Goal: Task Accomplishment & Management: Manage account settings

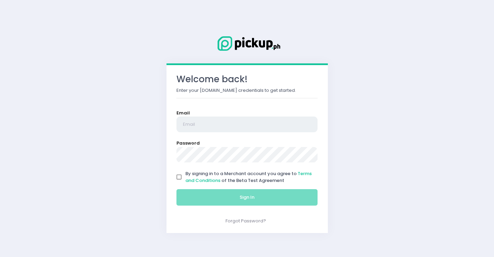
type input "[EMAIL_ADDRESS][DOMAIN_NAME]"
click at [179, 177] on input "By signing in to a Merchant account you agree to Terms and Conditions of the Be…" at bounding box center [179, 177] width 13 height 13
checkbox input "true"
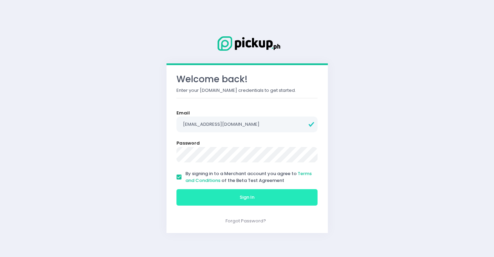
click at [220, 191] on button "Sign In" at bounding box center [246, 197] width 141 height 16
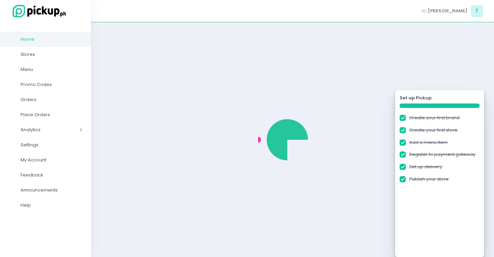
checkbox input "true"
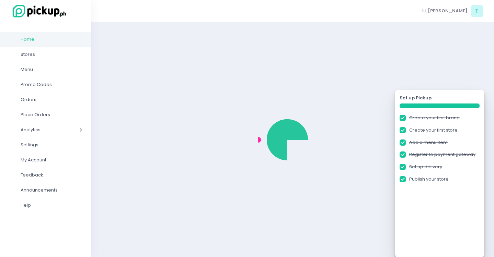
checkbox input "true"
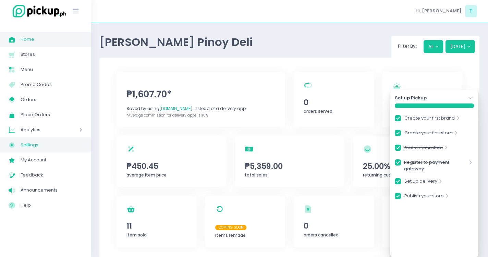
click at [33, 143] on span "Settings" at bounding box center [52, 145] width 62 height 9
checkbox input "true"
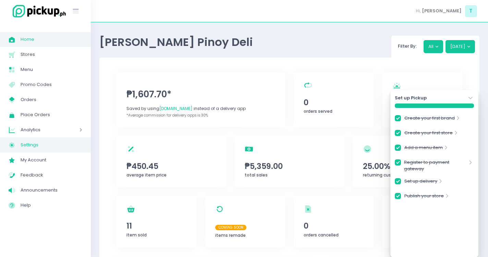
checkbox input "true"
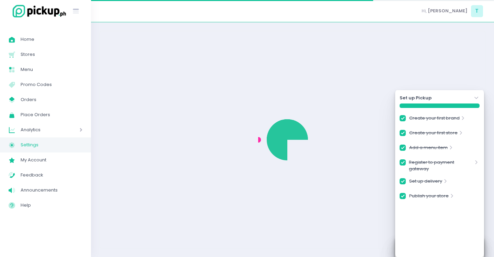
checkbox input "true"
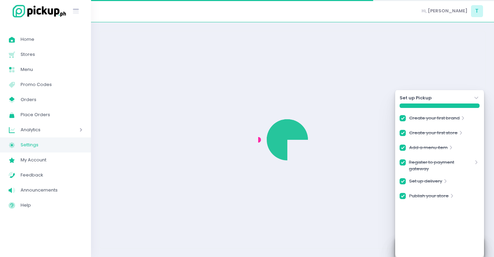
checkbox input "true"
select select "active"
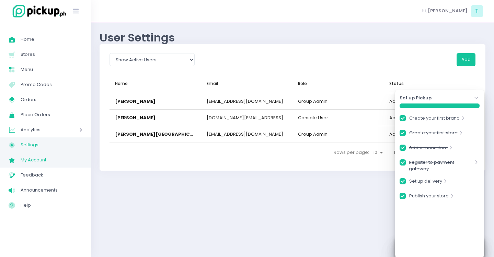
click at [27, 160] on span "My Account" at bounding box center [52, 160] width 62 height 9
checkbox input "true"
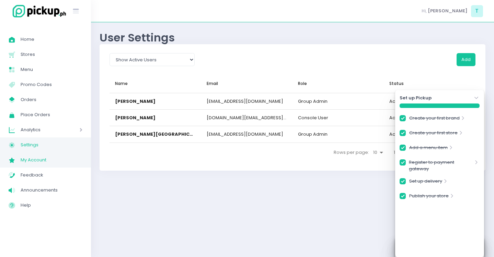
checkbox input "true"
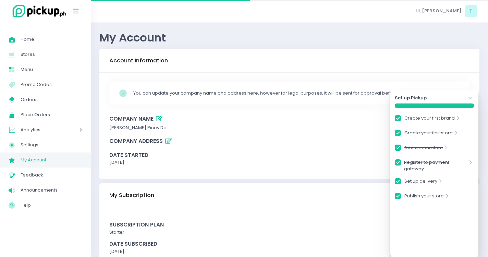
checkbox input "true"
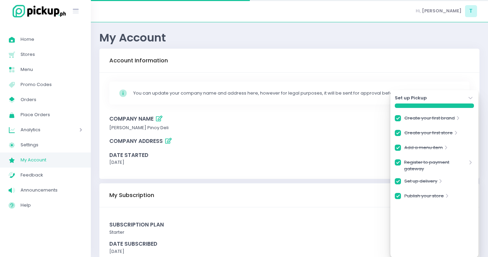
checkbox input "true"
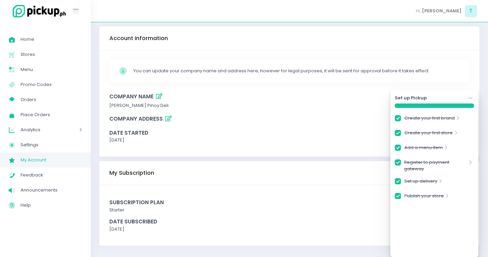
scroll to position [24, 0]
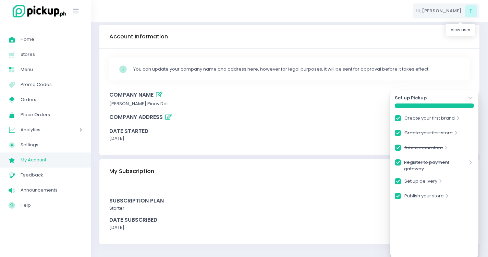
click at [471, 12] on span "T" at bounding box center [471, 11] width 12 height 12
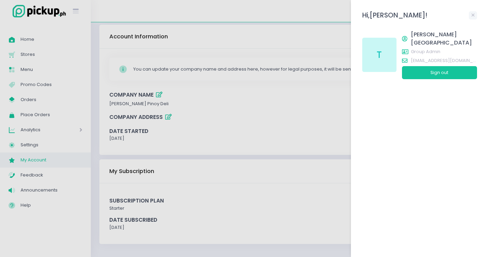
click at [145, 68] on div at bounding box center [244, 128] width 488 height 257
